Goal: Information Seeking & Learning: Learn about a topic

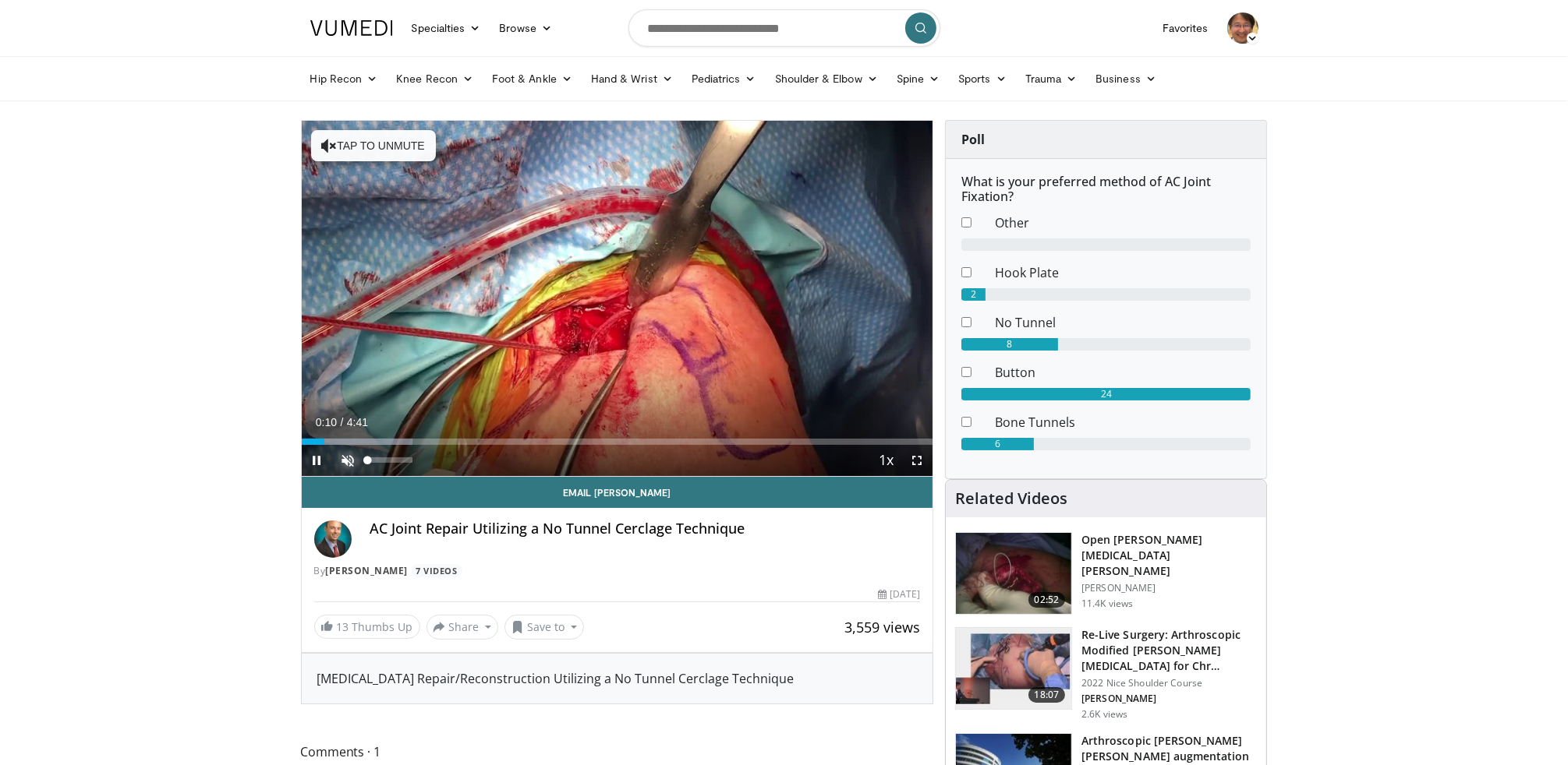
click at [347, 462] on span "Video Player" at bounding box center [349, 460] width 31 height 31
click at [919, 462] on span "Video Player" at bounding box center [917, 460] width 31 height 31
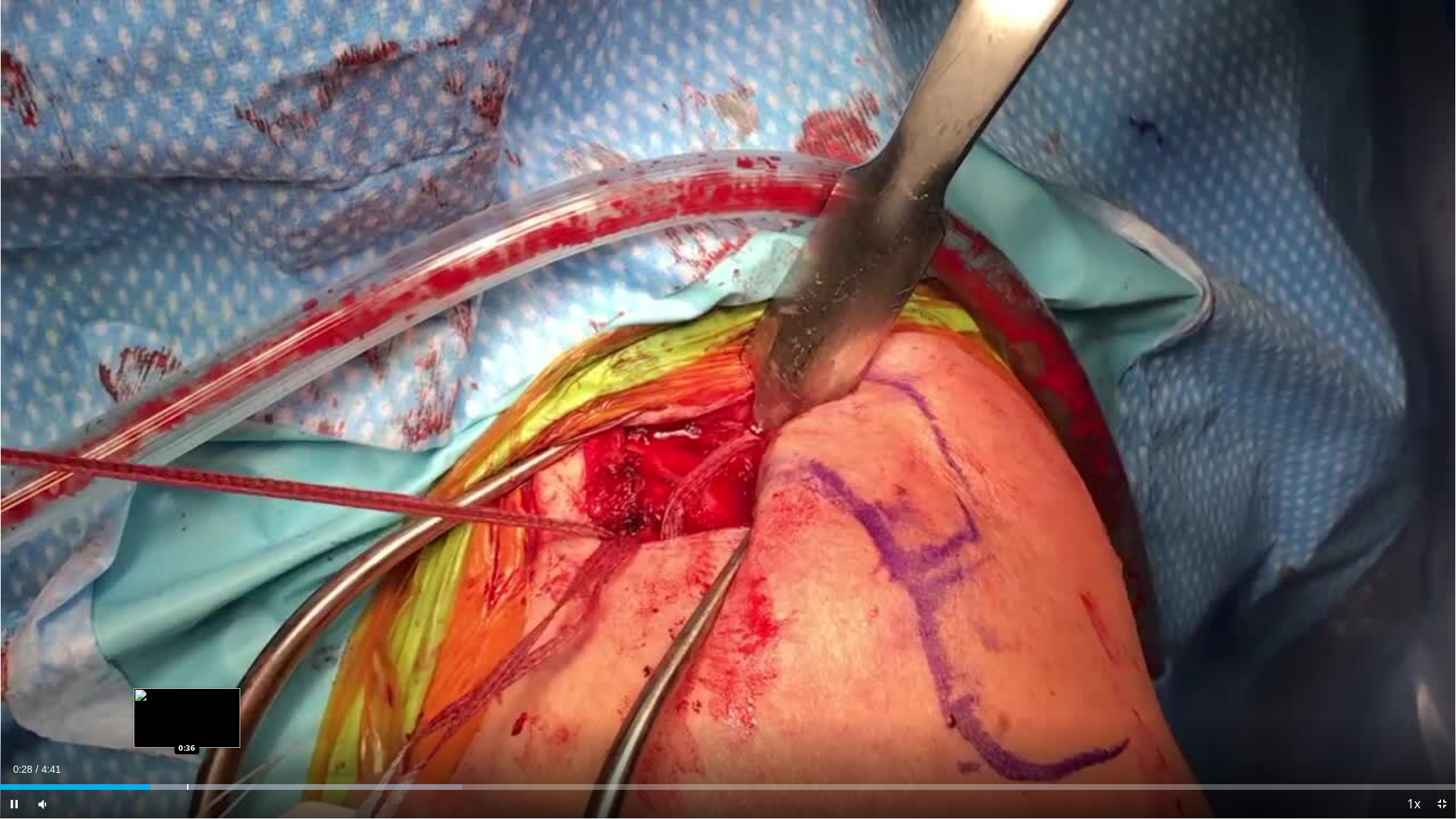
click at [187, 697] on div "Progress Bar" at bounding box center [187, 787] width 1 height 6
click at [167, 697] on div "Loaded : 35.25% 0:37 0:32" at bounding box center [728, 787] width 1456 height 6
click at [19, 697] on span "Video Player" at bounding box center [14, 804] width 29 height 29
click at [163, 697] on div "Progress Bar" at bounding box center [164, 787] width 1 height 6
click at [140, 697] on div "Progress Bar" at bounding box center [141, 787] width 1 height 6
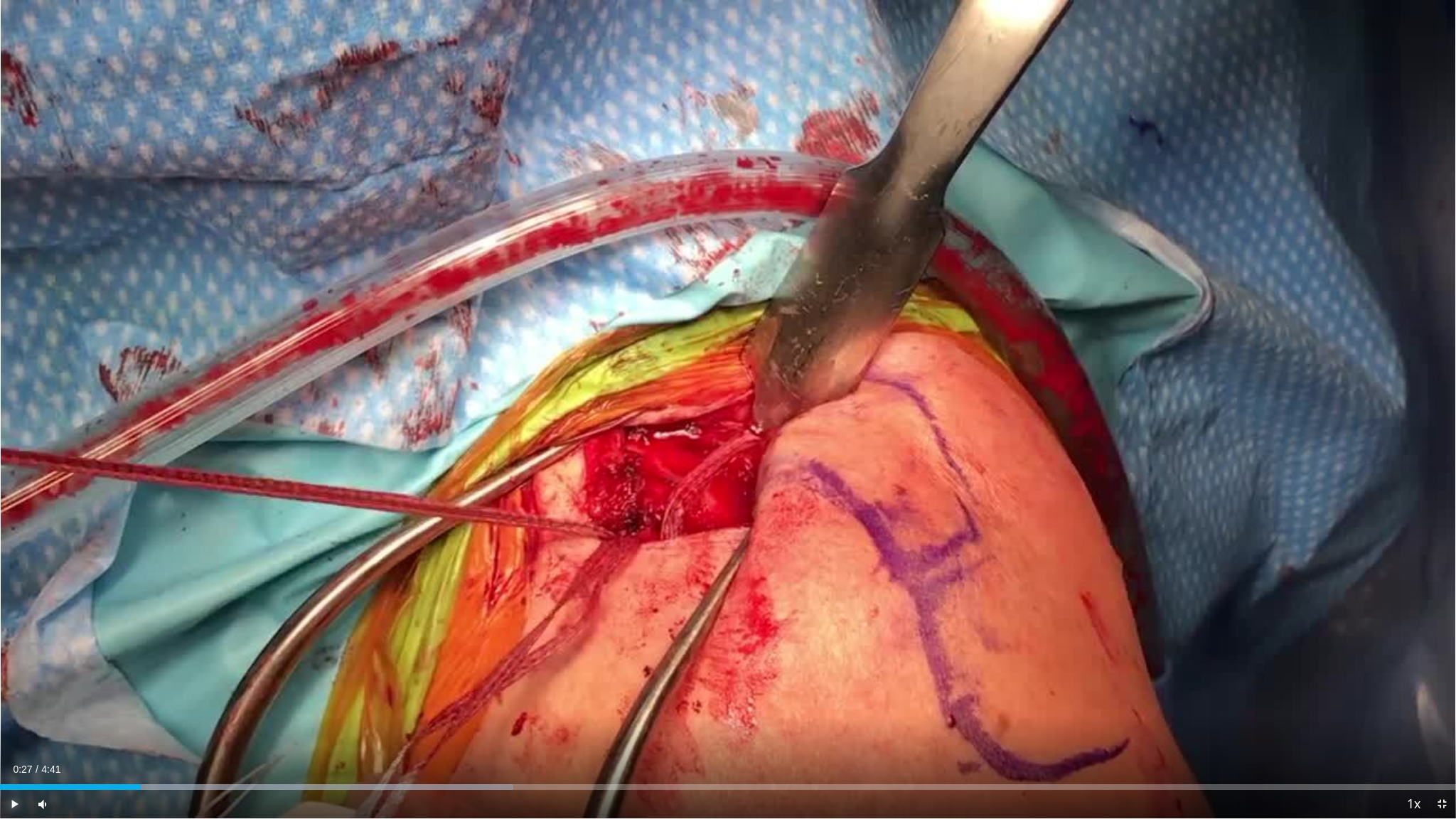
click at [17, 697] on span "Video Player" at bounding box center [14, 804] width 29 height 29
click at [9, 697] on span "Video Player" at bounding box center [14, 804] width 29 height 29
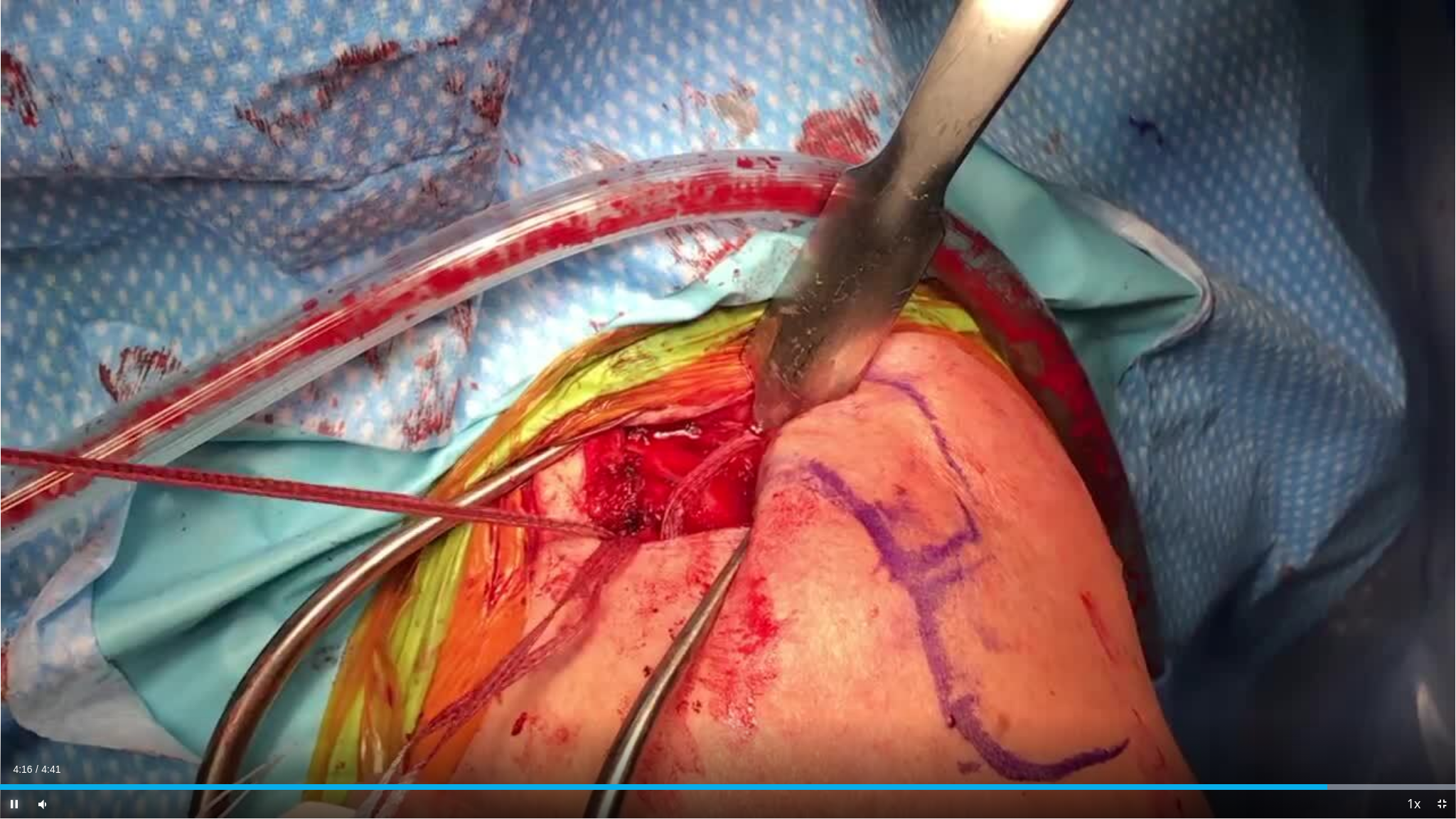
click at [16, 697] on span "Video Player" at bounding box center [14, 804] width 29 height 29
click at [9, 697] on span "Video Player" at bounding box center [14, 804] width 29 height 29
click at [1429, 697] on span "Video Player" at bounding box center [1442, 804] width 29 height 29
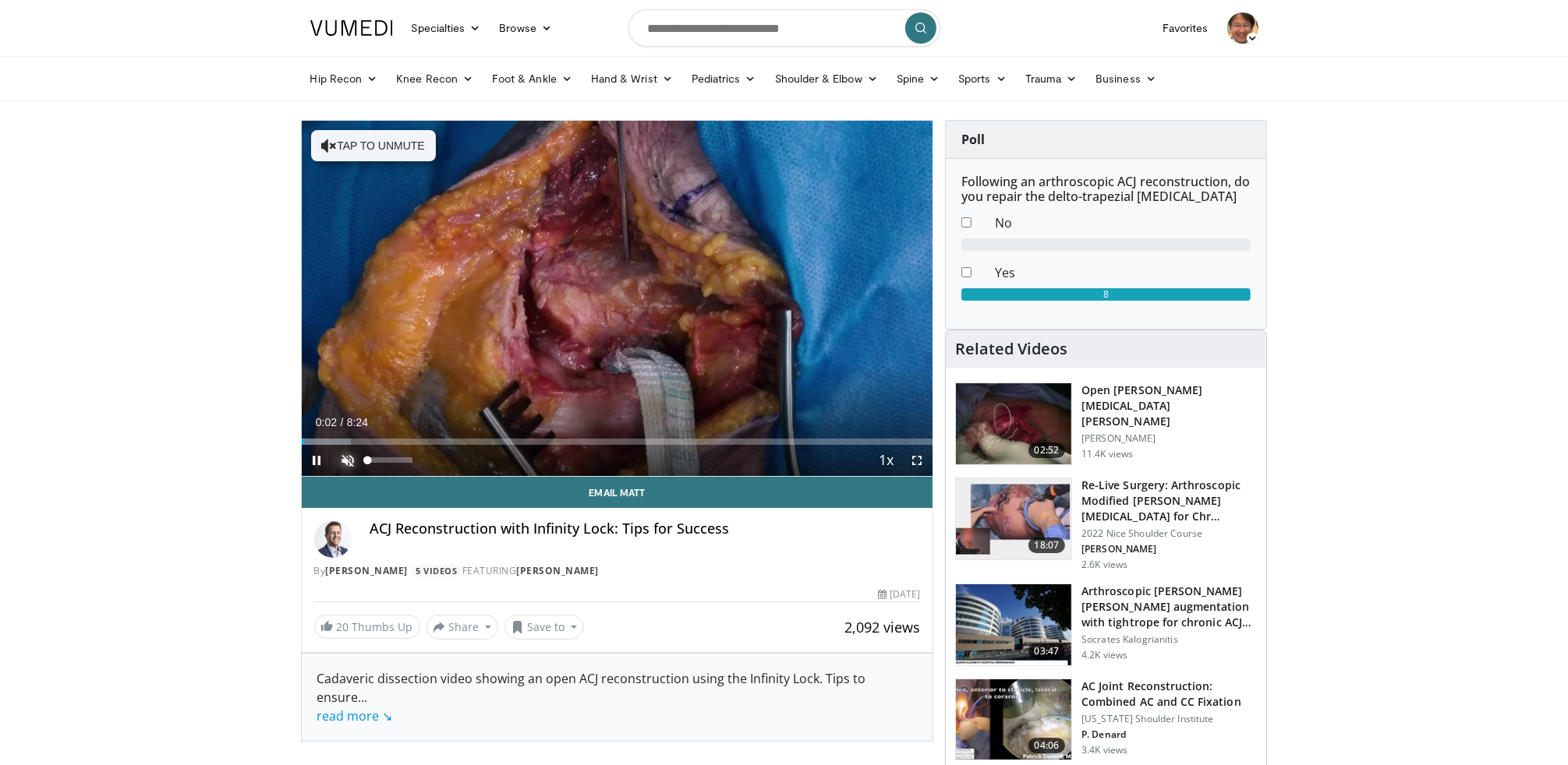
click at [339, 456] on span "Video Player" at bounding box center [349, 460] width 31 height 31
click at [917, 458] on span "Video Player" at bounding box center [917, 460] width 31 height 31
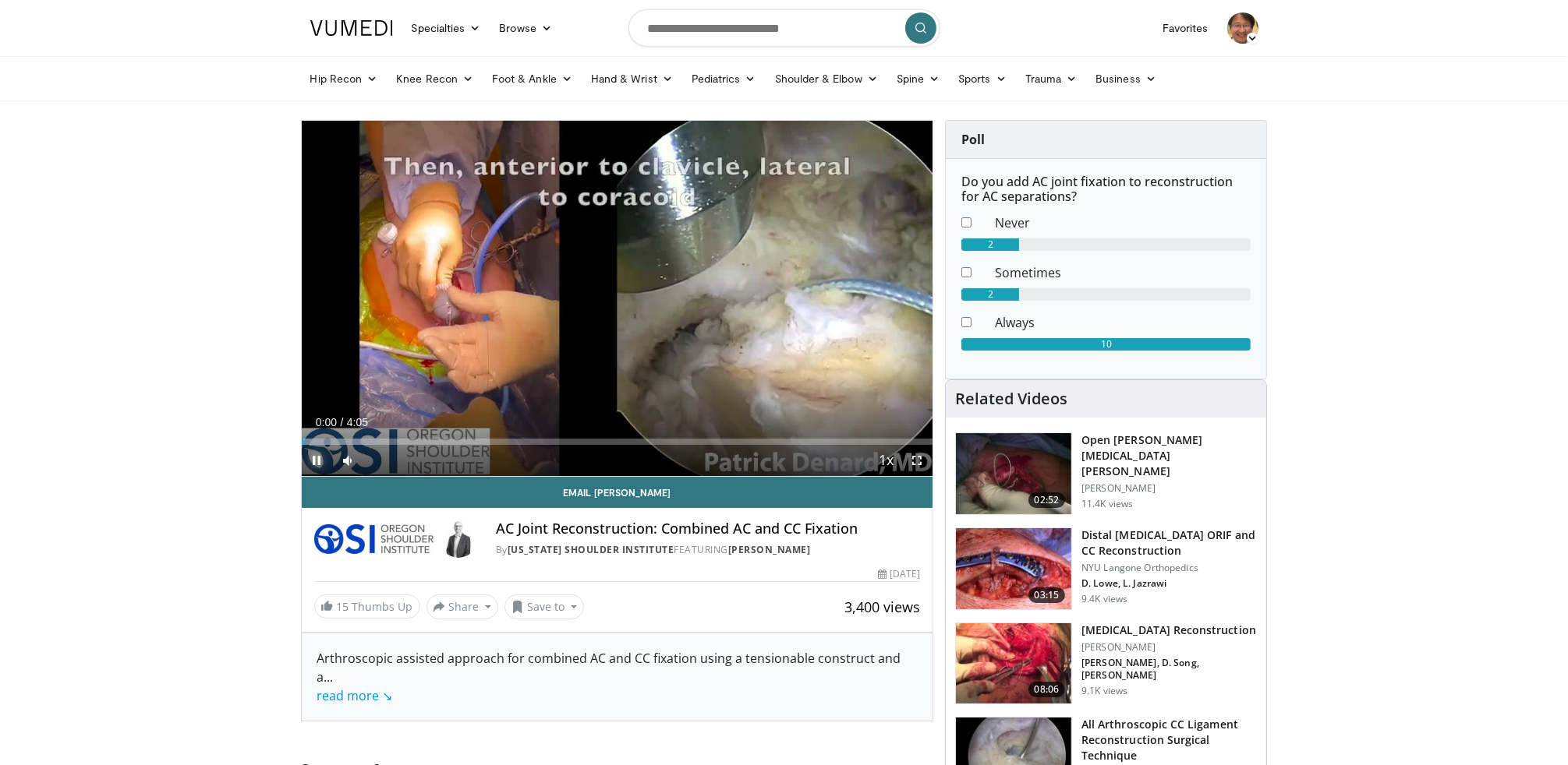
click at [318, 459] on span "Video Player" at bounding box center [317, 460] width 31 height 31
click at [839, 29] on input "Search topics, interventions" at bounding box center [784, 28] width 312 height 38
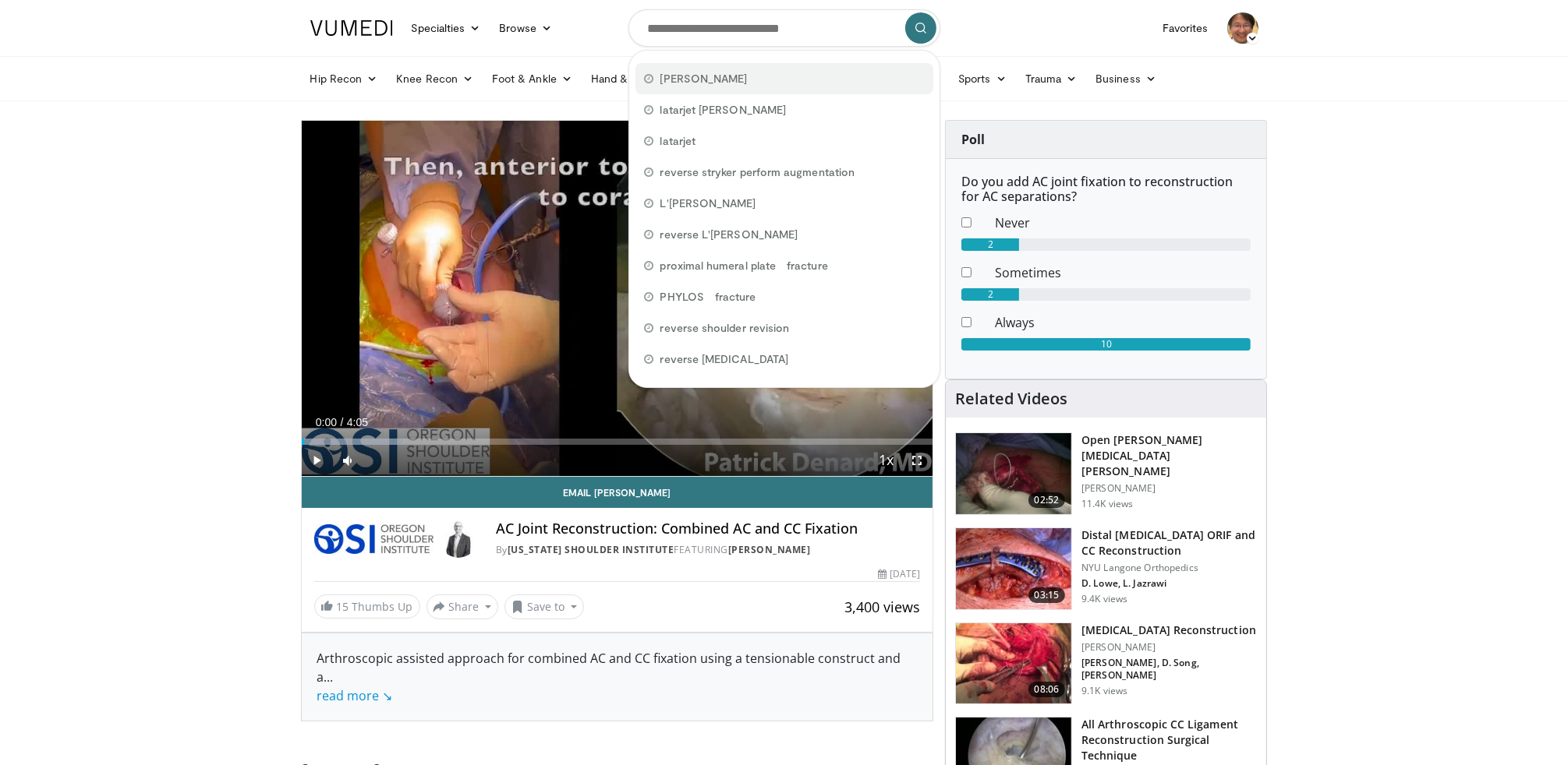
click at [693, 76] on span "[PERSON_NAME]" at bounding box center [704, 79] width 88 height 16
type input "**********"
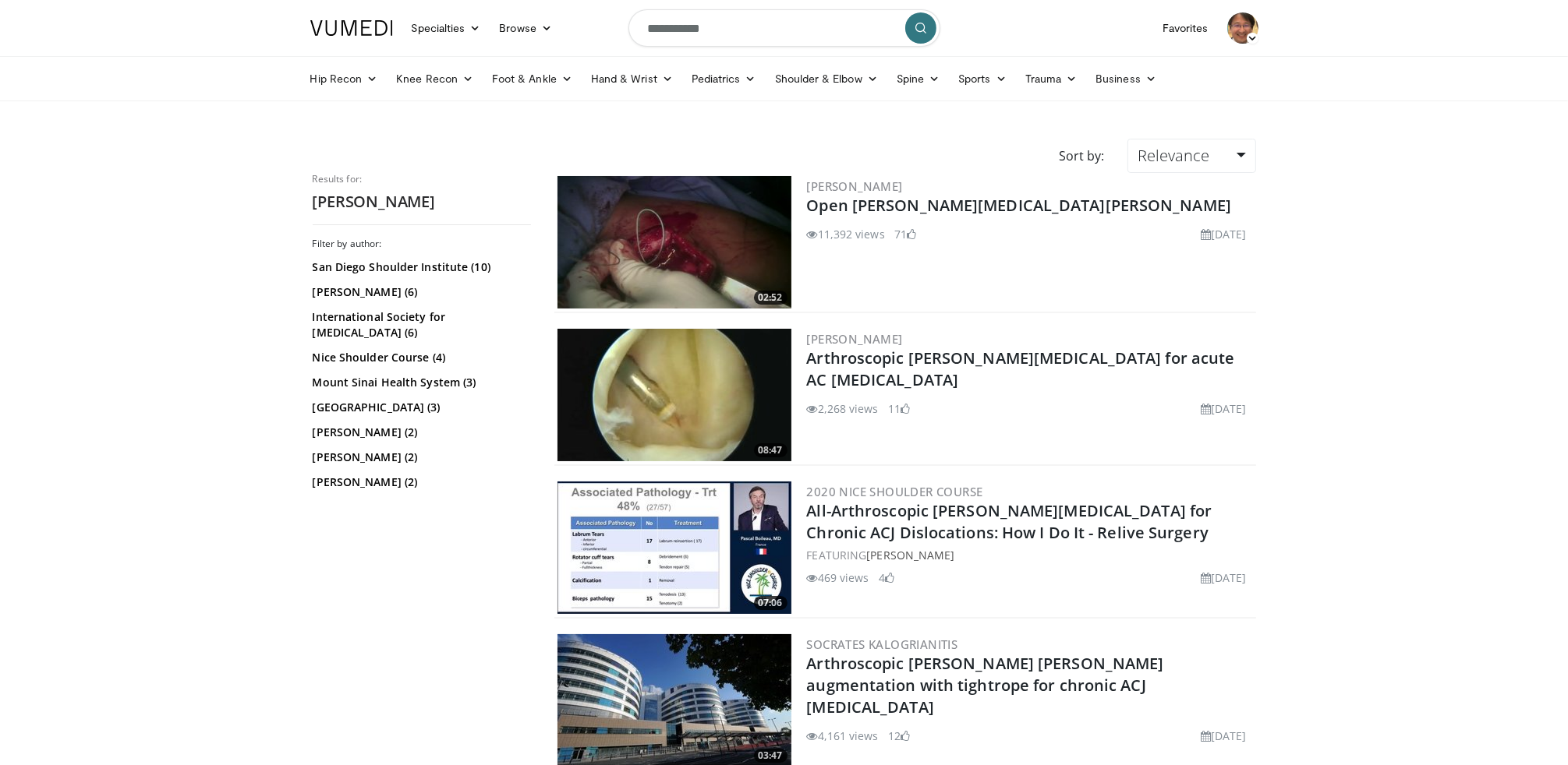
click at [733, 224] on img at bounding box center [674, 242] width 234 height 133
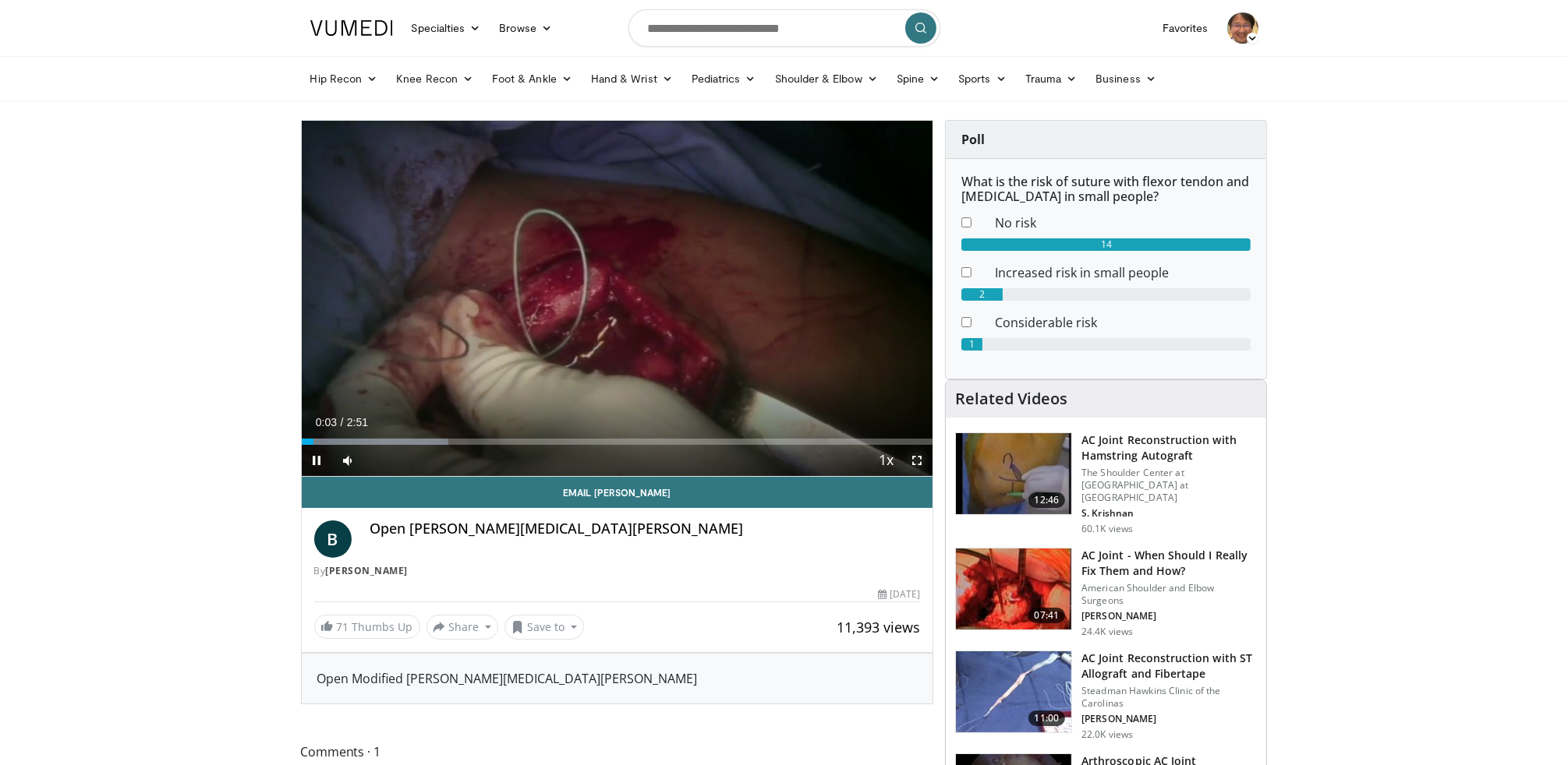
click at [917, 462] on span "Video Player" at bounding box center [917, 460] width 31 height 31
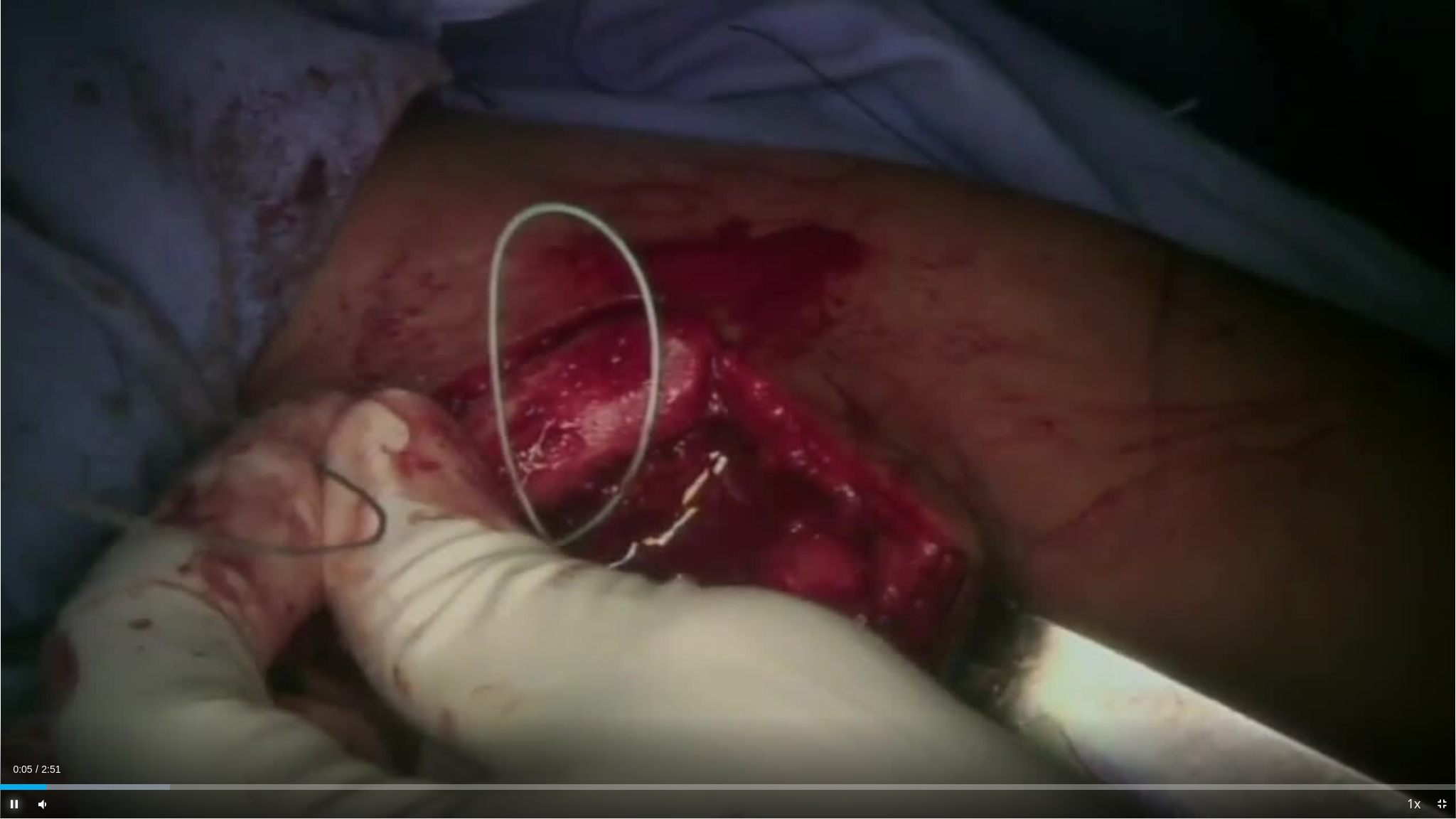
click at [11, 697] on span "Video Player" at bounding box center [14, 804] width 29 height 29
click at [11, 697] on span "Video Player" at bounding box center [14, 804] width 29 height 29
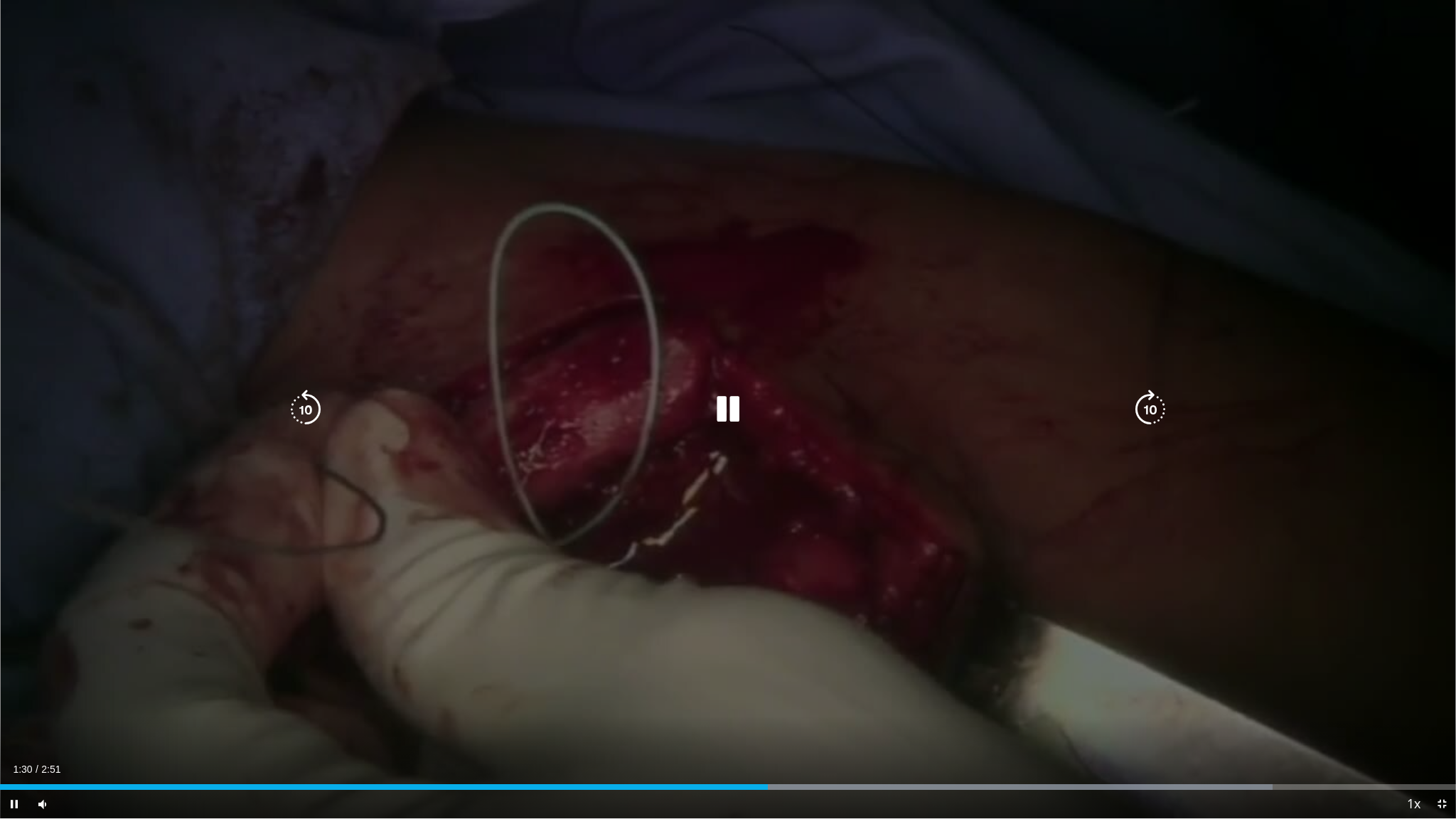
click at [731, 417] on icon "Video Player" at bounding box center [728, 410] width 40 height 40
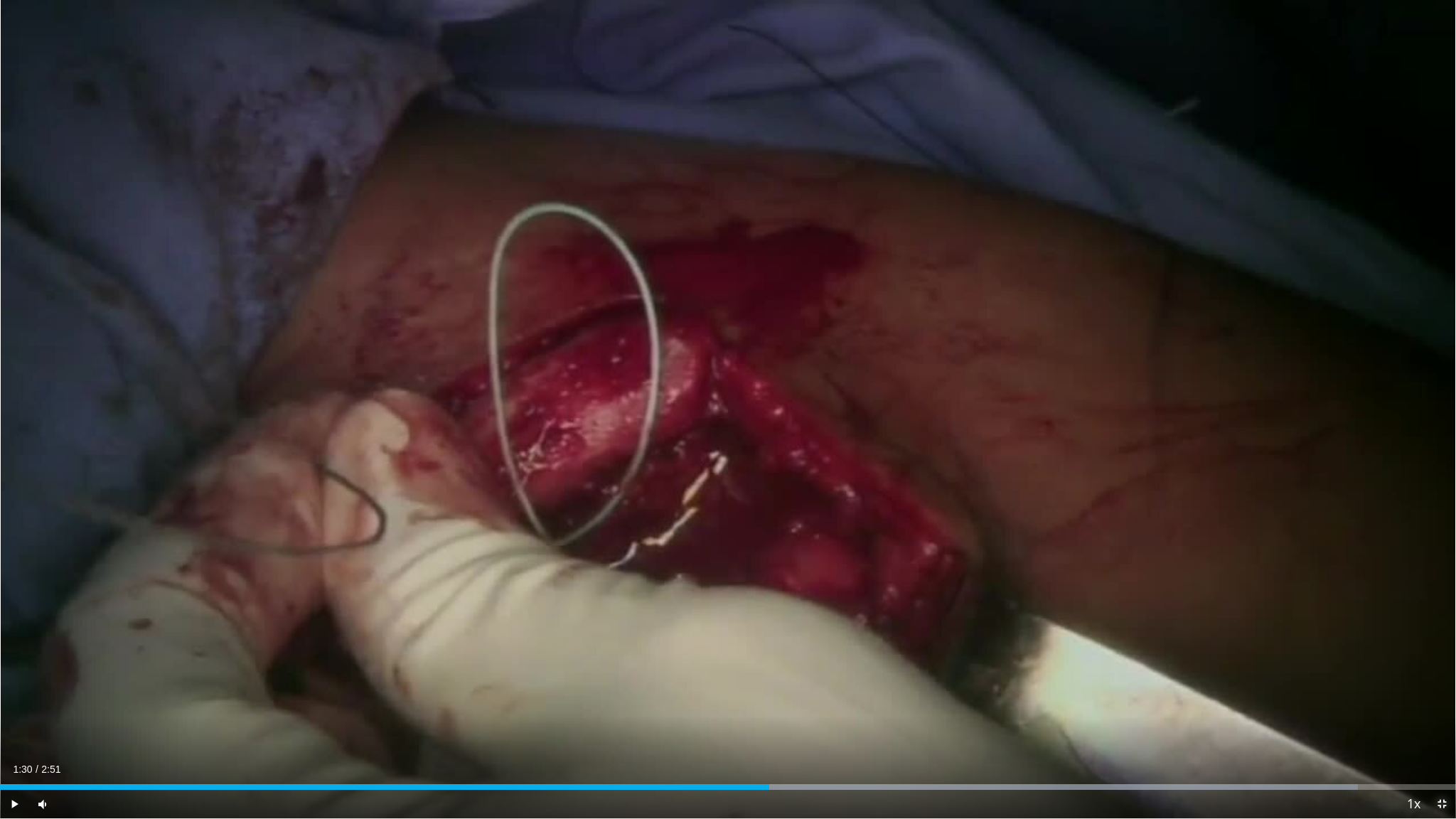
click at [1429, 697] on span "Video Player" at bounding box center [1442, 804] width 29 height 29
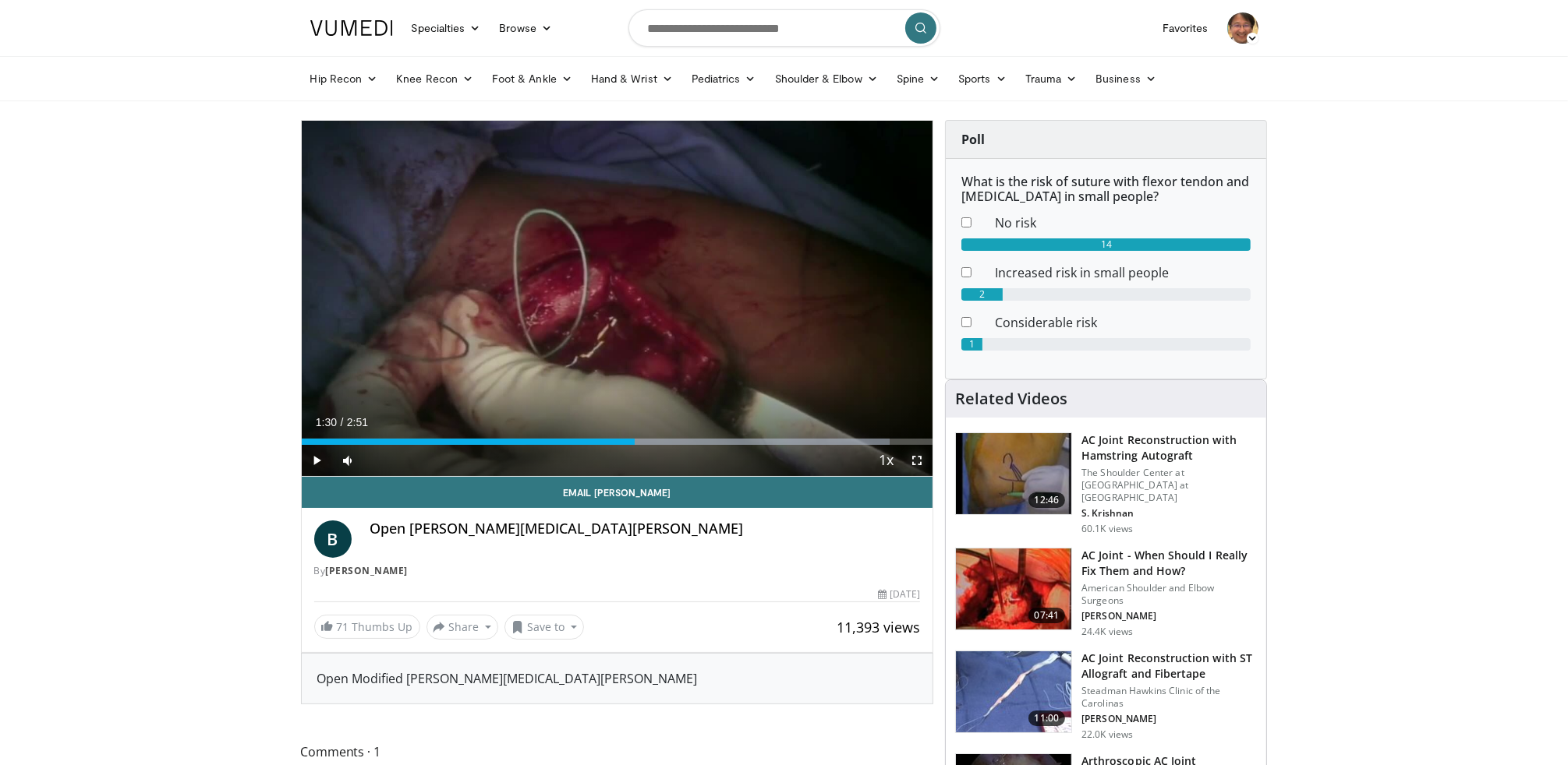
click at [914, 461] on span "Video Player" at bounding box center [917, 460] width 31 height 31
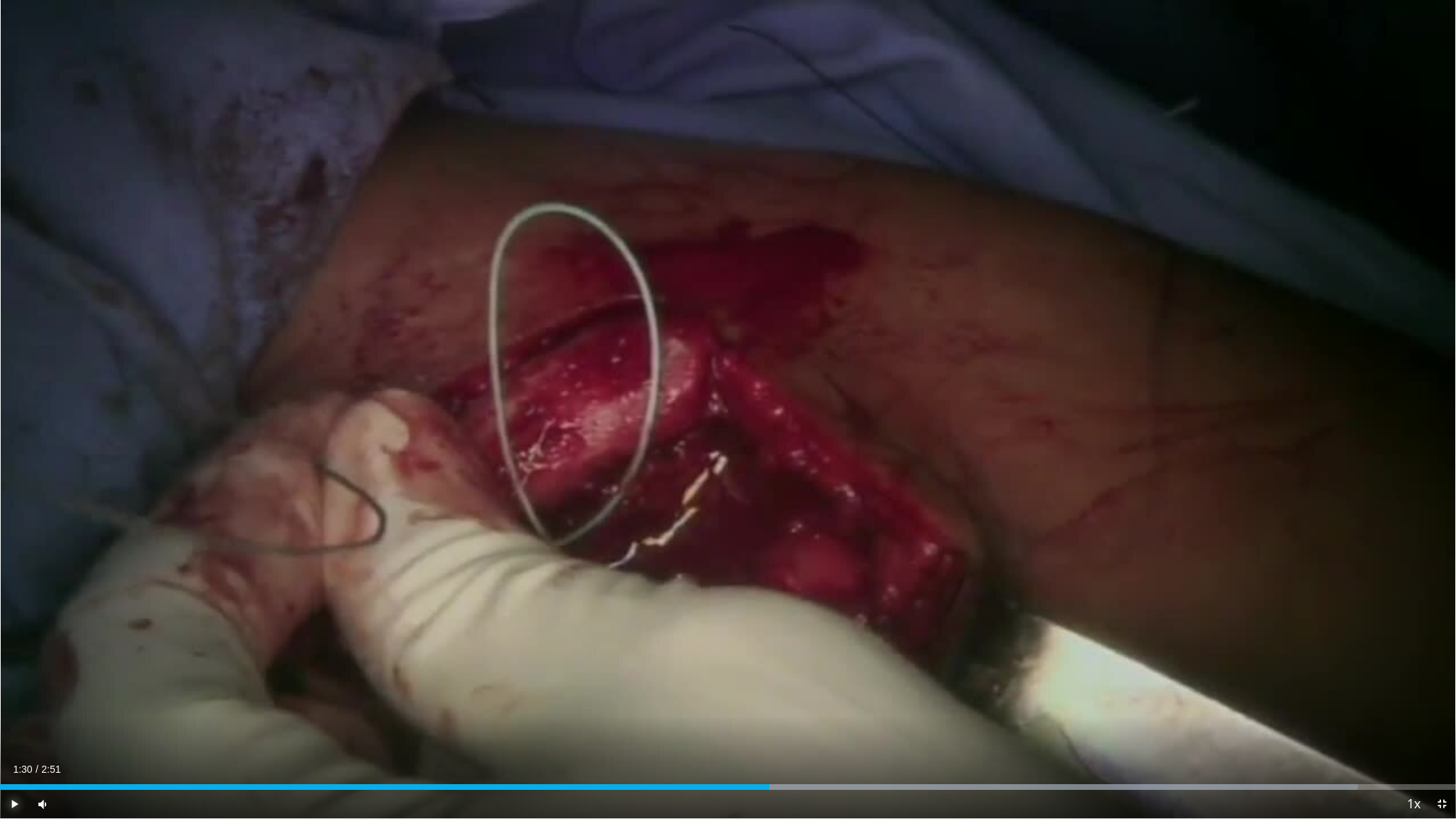
click at [16, 697] on span "Video Player" at bounding box center [14, 804] width 29 height 29
click at [7, 697] on span "Video Player" at bounding box center [14, 804] width 29 height 29
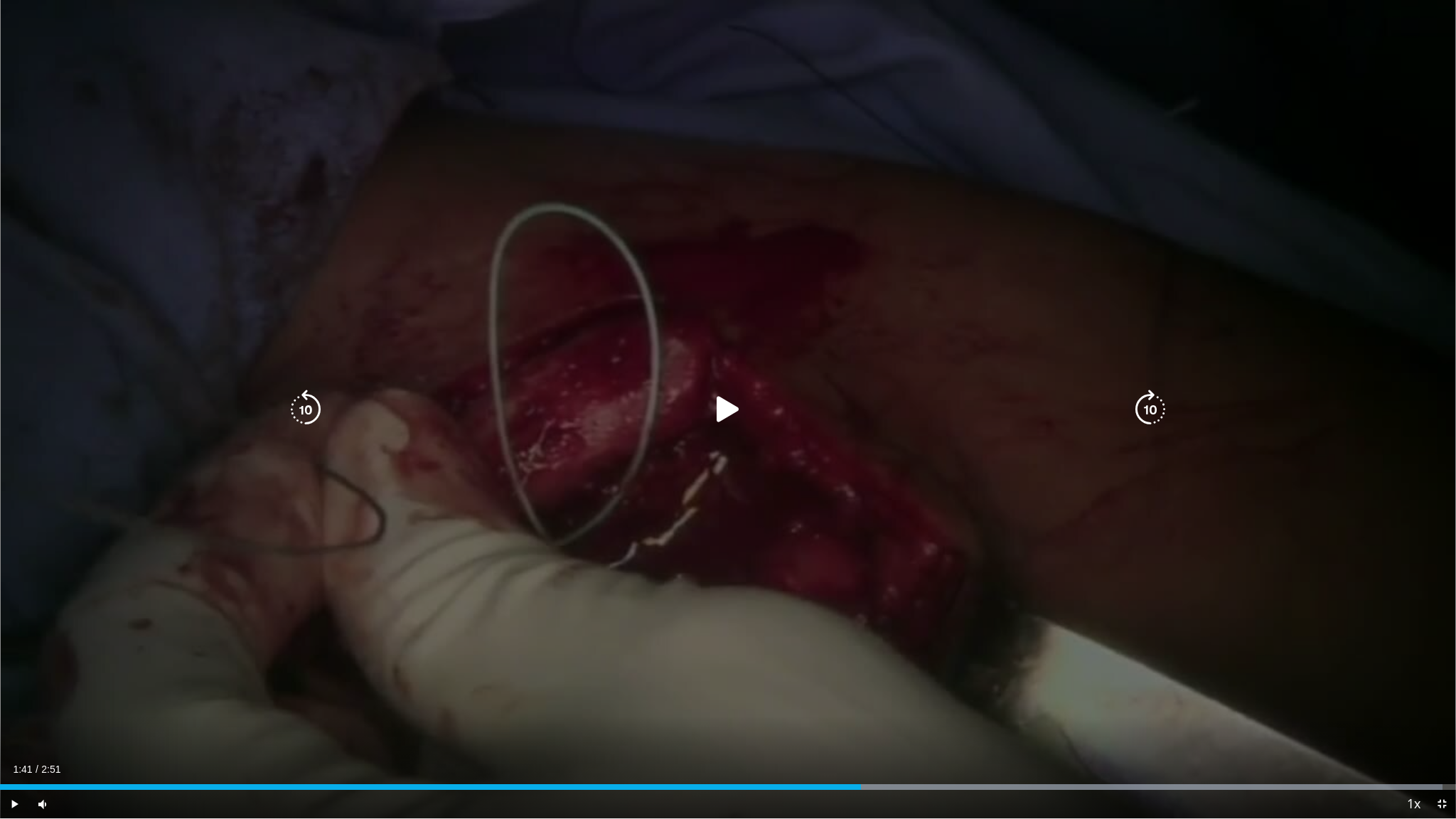
click at [728, 407] on icon "Video Player" at bounding box center [728, 410] width 40 height 40
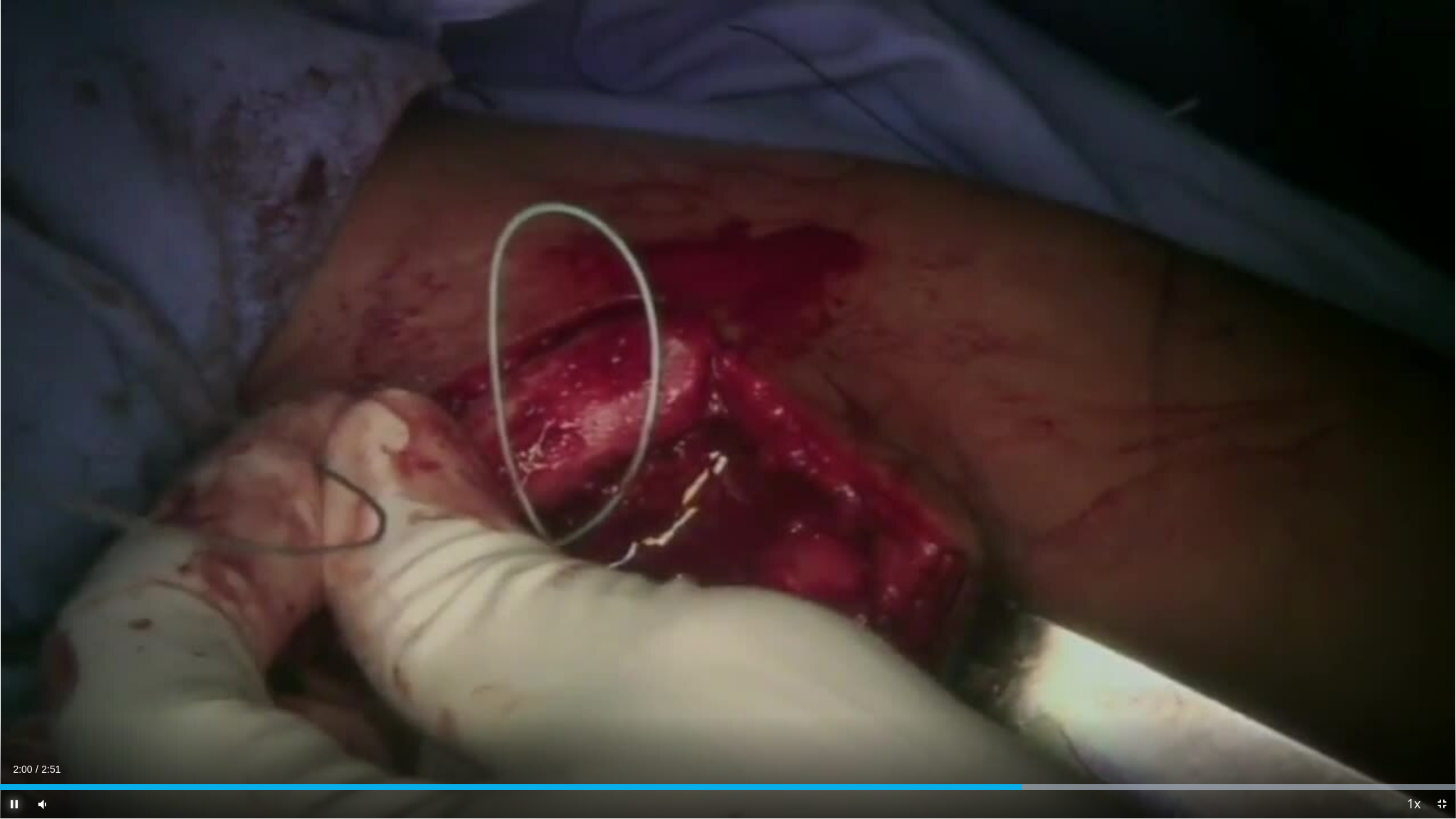
click at [14, 697] on span "Video Player" at bounding box center [14, 804] width 29 height 29
click at [15, 697] on span "Video Player" at bounding box center [14, 804] width 29 height 29
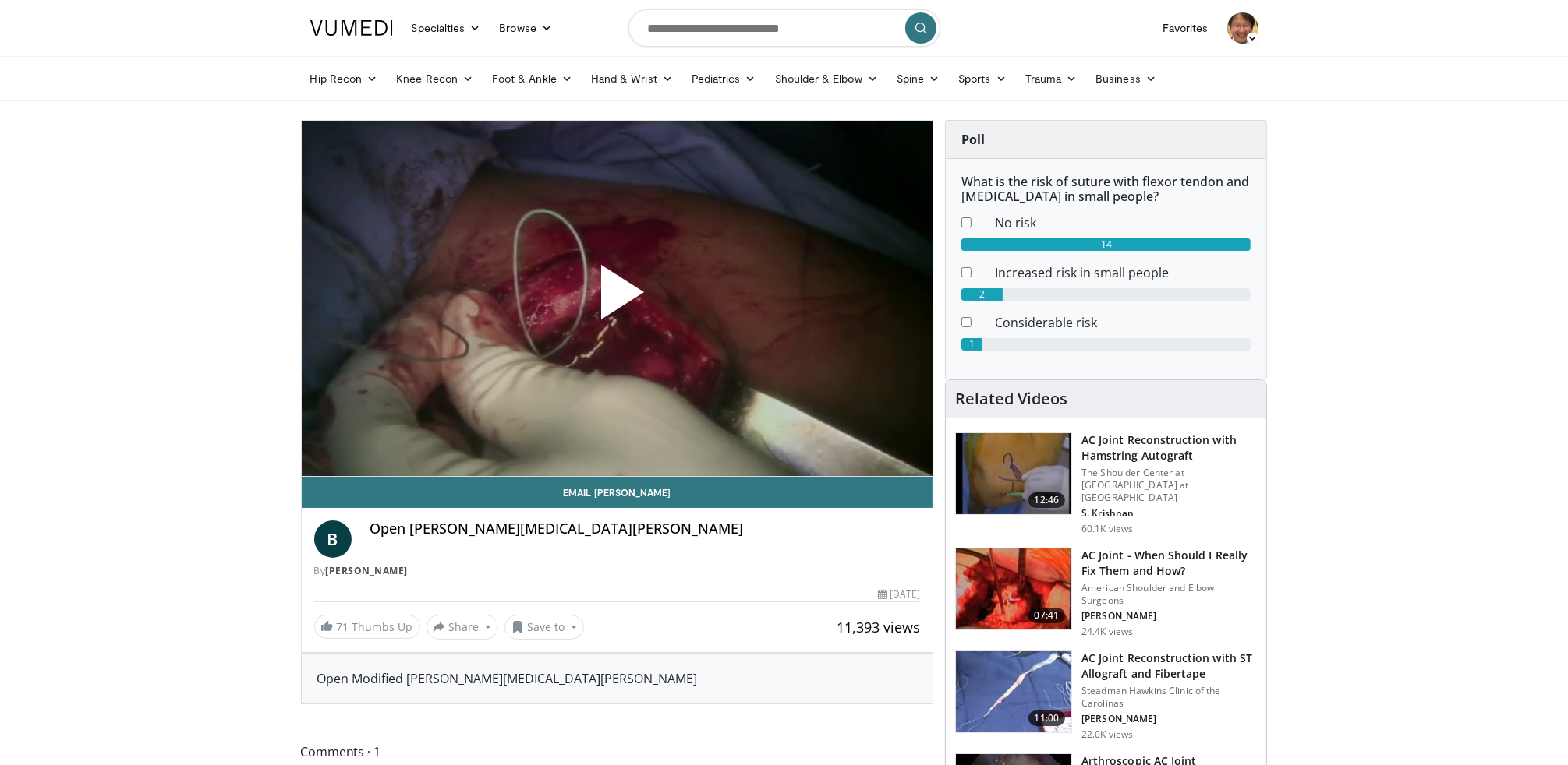
click at [617, 298] on span "Video Player" at bounding box center [617, 298] width 0 height 0
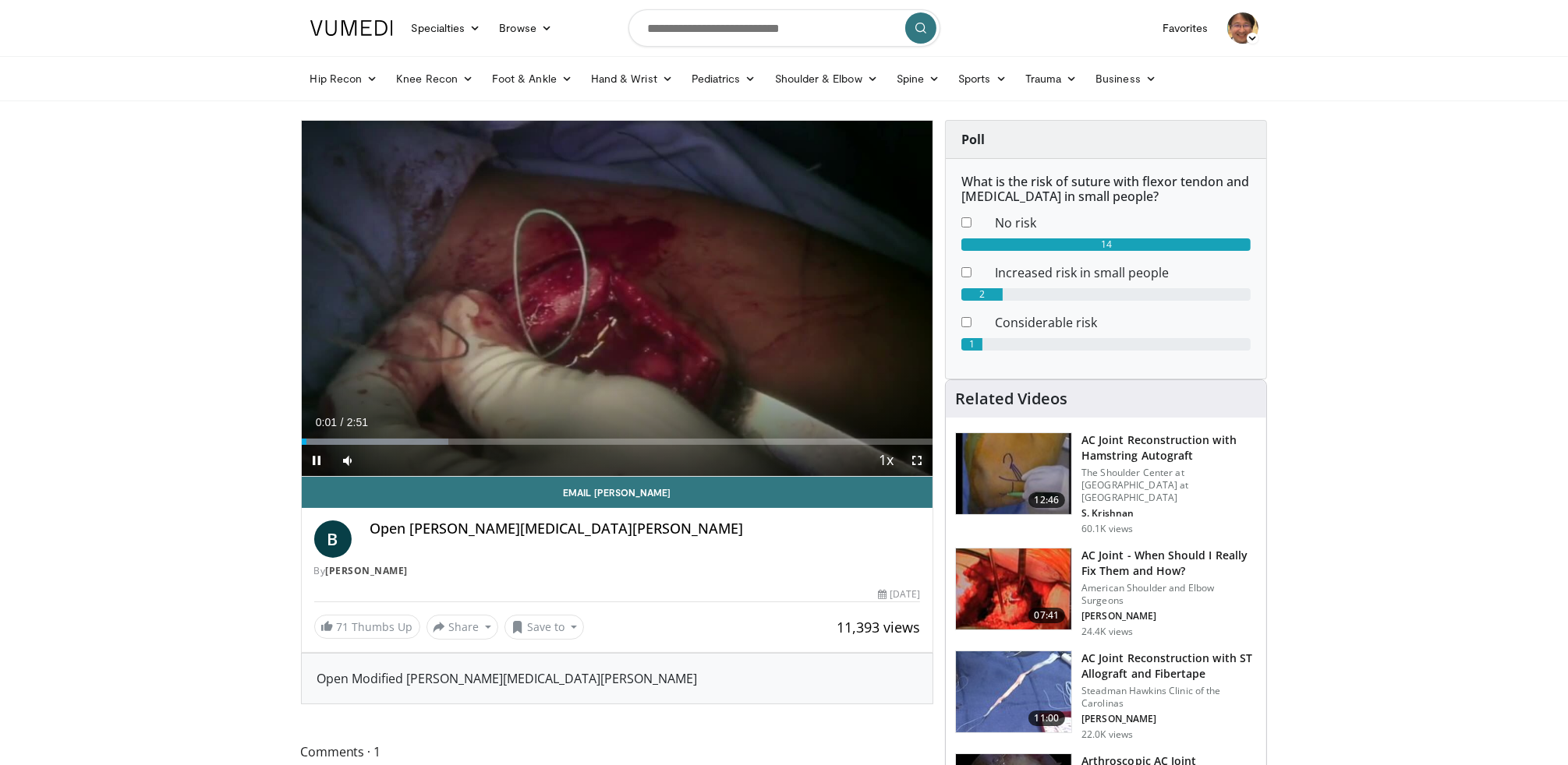
click at [920, 459] on span "Video Player" at bounding box center [917, 460] width 31 height 31
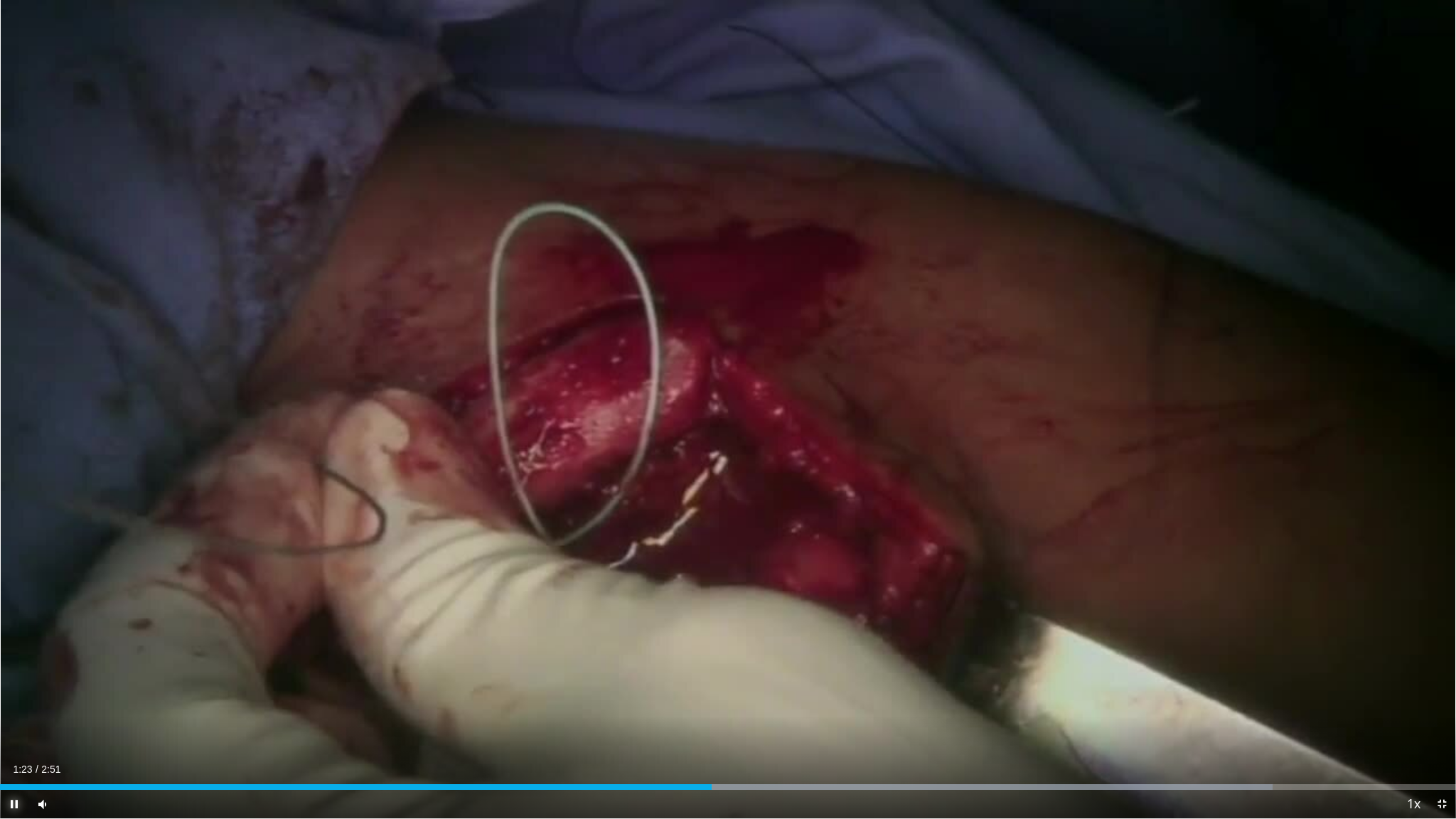
drag, startPoint x: 19, startPoint y: 803, endPoint x: 33, endPoint y: 800, distance: 14.3
click at [22, 697] on span "Video Player" at bounding box center [14, 804] width 29 height 29
click at [16, 697] on span "Video Player" at bounding box center [14, 804] width 29 height 29
click at [19, 697] on span "Video Player" at bounding box center [14, 804] width 29 height 29
click at [13, 697] on span "Video Player" at bounding box center [14, 804] width 29 height 29
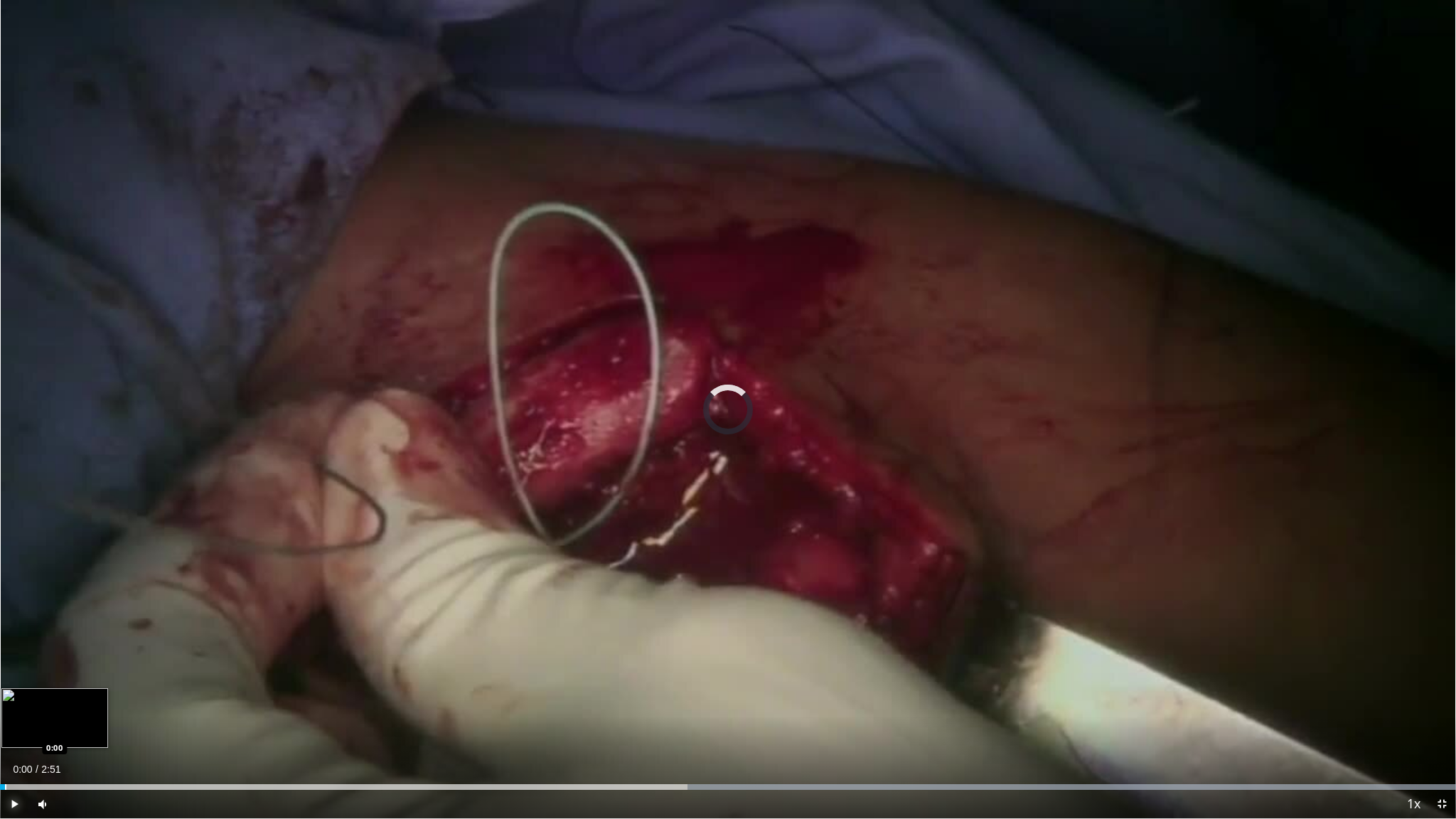
click at [5, 697] on div "Progress Bar" at bounding box center [6, 787] width 1 height 6
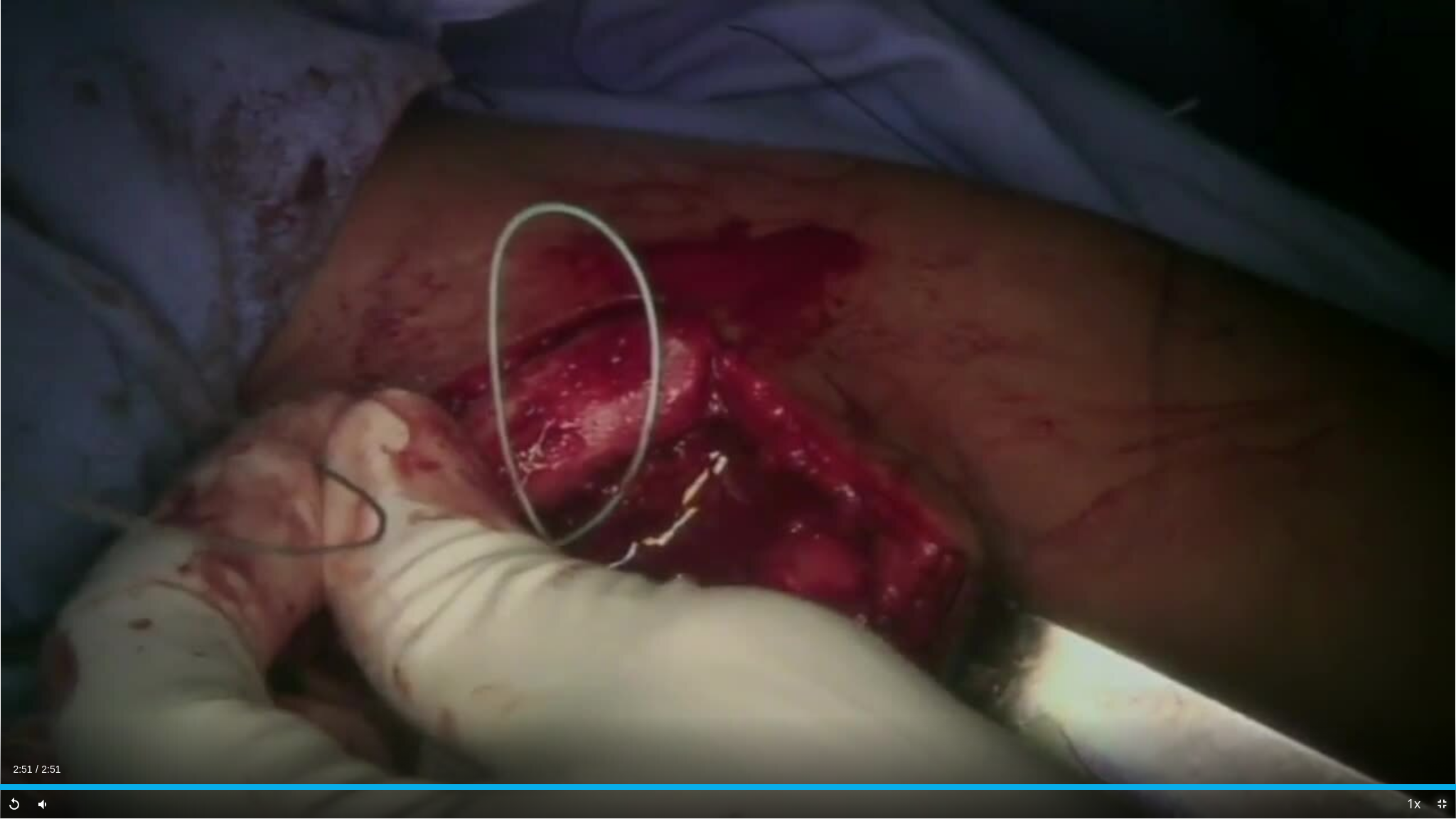
click at [1429, 697] on span "Video Player" at bounding box center [1442, 804] width 29 height 29
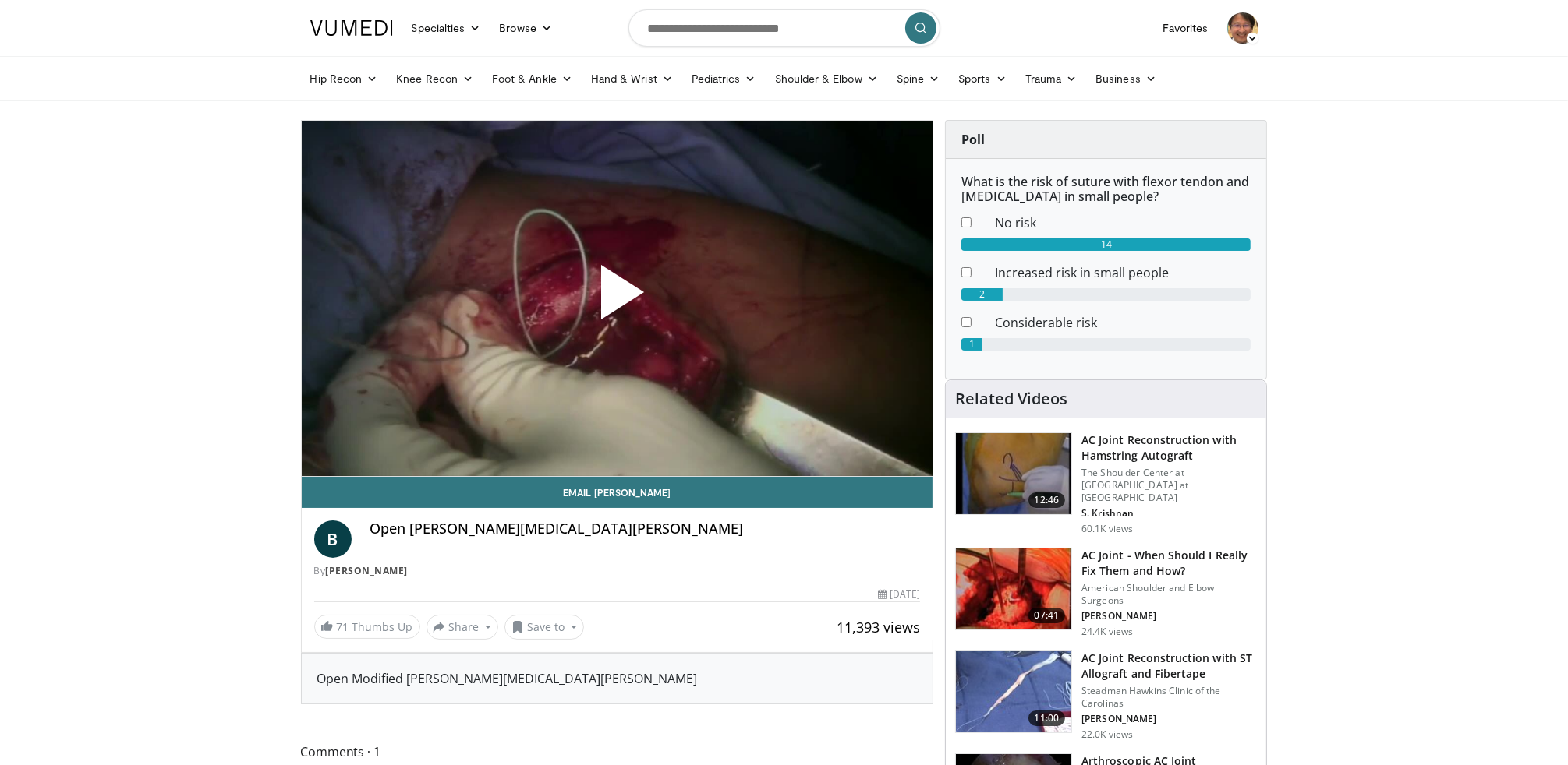
click at [1041, 467] on img at bounding box center [1014, 474] width 116 height 81
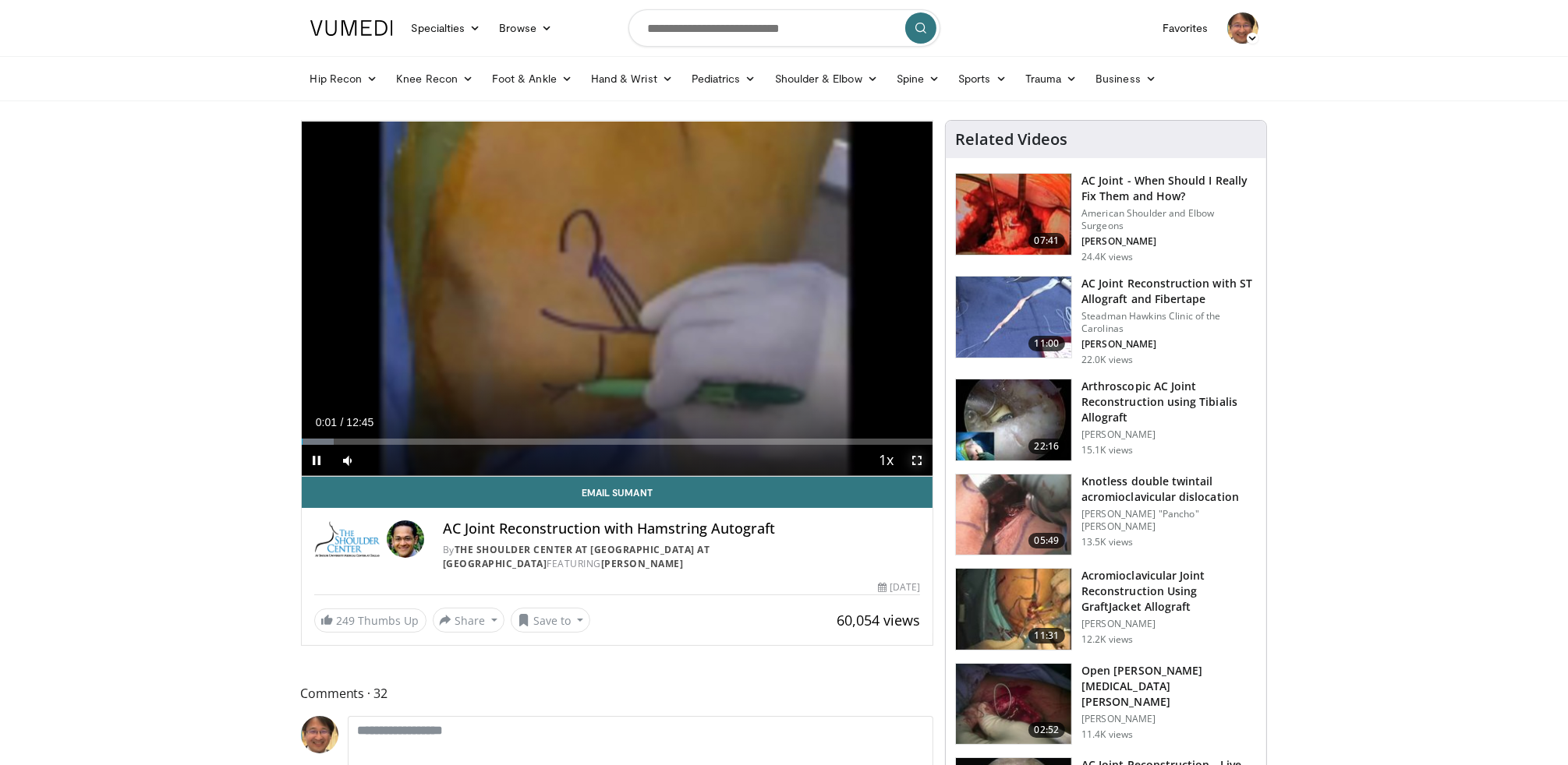
click at [911, 456] on span "Video Player" at bounding box center [917, 460] width 31 height 31
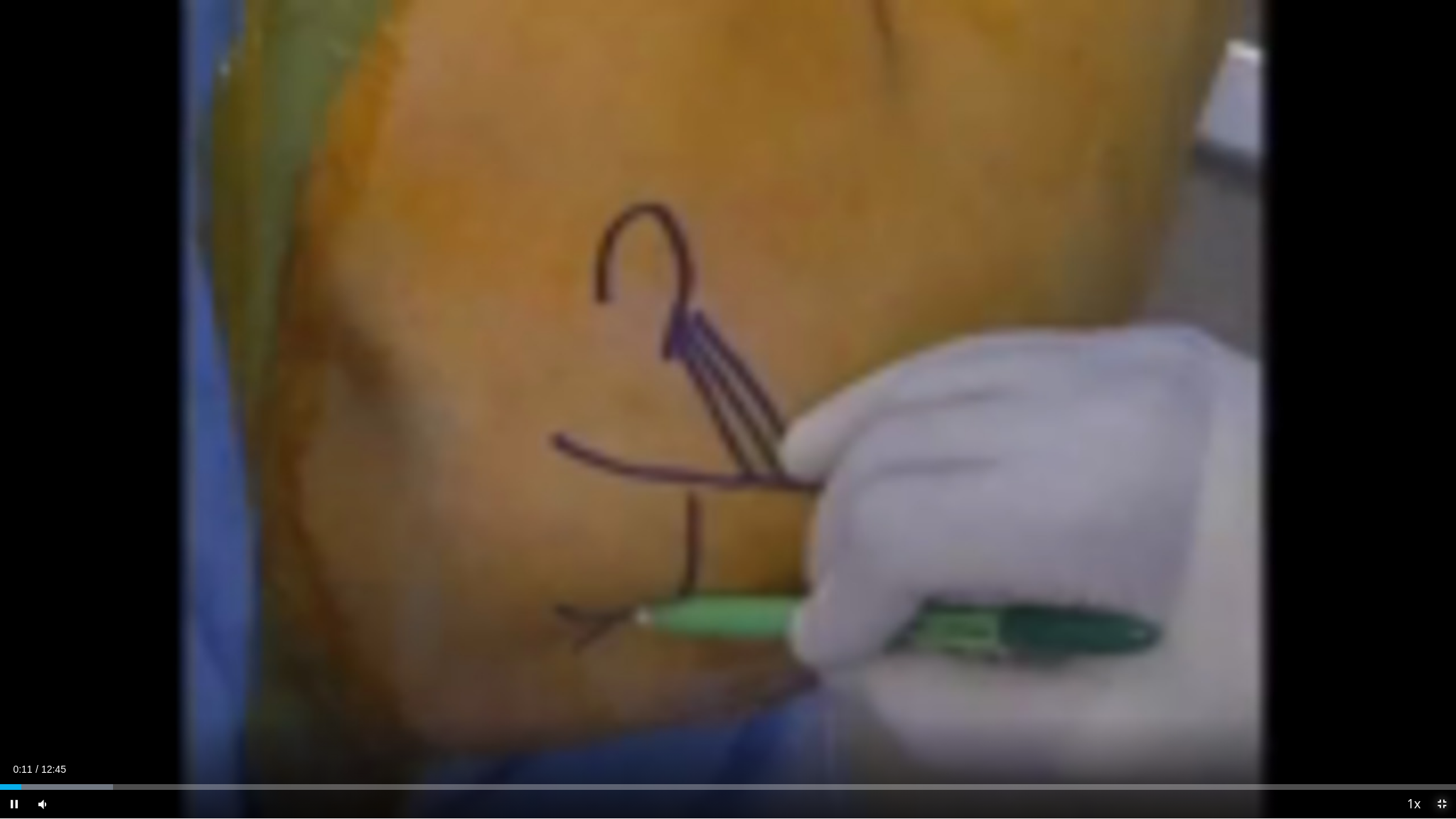
click at [1429, 697] on span "Video Player" at bounding box center [1442, 804] width 29 height 29
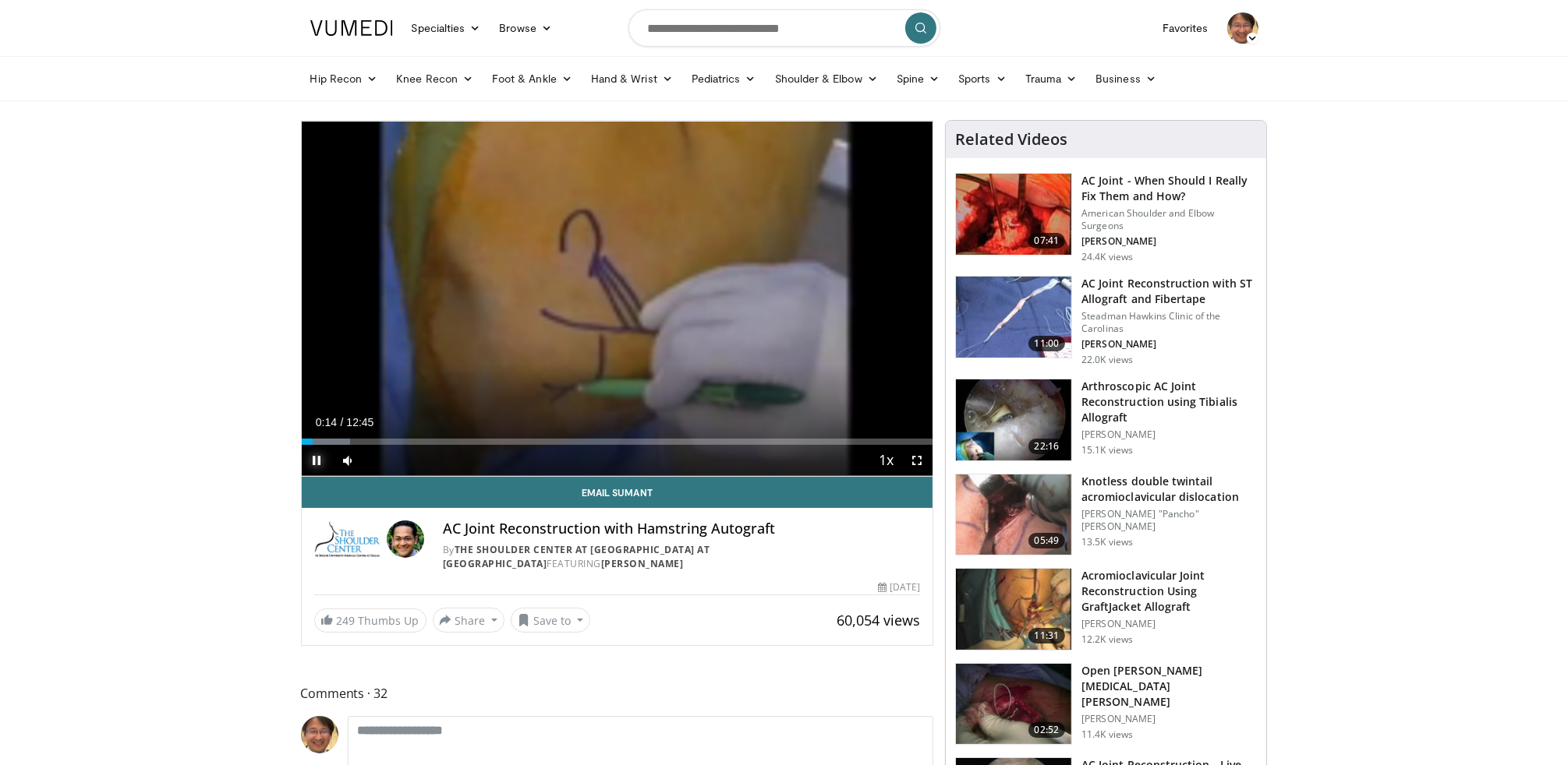
click at [315, 458] on span "Video Player" at bounding box center [317, 460] width 31 height 31
